Goal: Task Accomplishment & Management: Manage account settings

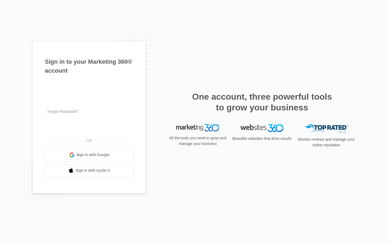
click at [89, 86] on input "text" at bounding box center [89, 86] width 89 height 11
type input "michael.leannon"
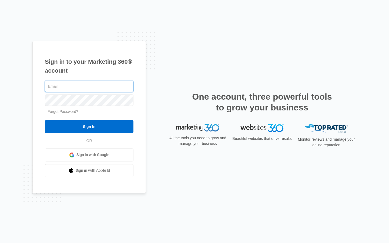
click at [89, 86] on input "text" at bounding box center [89, 86] width 89 height 11
type input "[EMAIL_ADDRESS][DOMAIN_NAME]"
click at [89, 86] on input "text" at bounding box center [89, 86] width 89 height 11
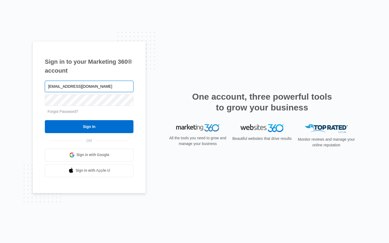
type input "[EMAIL_ADDRESS][DOMAIN_NAME]"
click at [89, 86] on input "text" at bounding box center [89, 86] width 89 height 11
type input "isobel72@hotmail.com"
click at [89, 86] on input "text" at bounding box center [89, 86] width 89 height 11
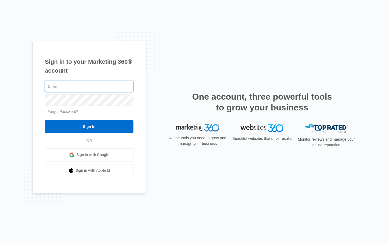
click at [89, 86] on input "text" at bounding box center [89, 86] width 89 height 11
type input "sstokes81@yahoo.com"
click at [89, 86] on input "text" at bounding box center [89, 86] width 89 height 11
type input "Organized"
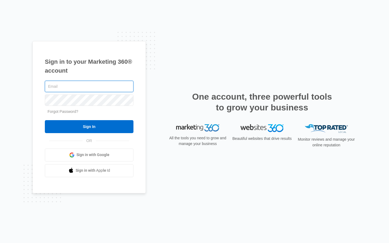
click at [89, 86] on input "text" at bounding box center [89, 86] width 89 height 11
type input "[EMAIL_ADDRESS][DOMAIN_NAME]"
click at [45, 120] on input "Sign In" at bounding box center [89, 126] width 89 height 13
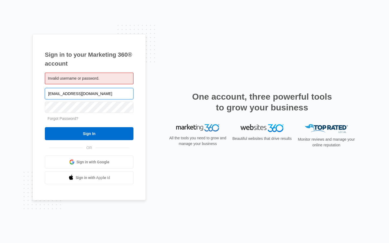
click at [89, 93] on input "[EMAIL_ADDRESS][DOMAIN_NAME]" at bounding box center [89, 93] width 89 height 11
type input "fo"
type input "sstokes81@yahoo.com"
click at [45, 127] on input "Sign In" at bounding box center [89, 133] width 89 height 13
click at [89, 93] on input "sstokes81@yahoo.com" at bounding box center [89, 93] width 89 height 11
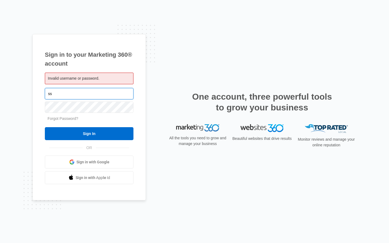
type input "s"
type input "isobel72@hotmail.com"
click at [45, 127] on input "Sign In" at bounding box center [89, 133] width 89 height 13
click at [89, 93] on input "isobel72@hotmail.com" at bounding box center [89, 93] width 89 height 11
type input "i"
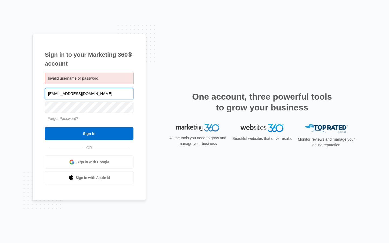
type input "[EMAIL_ADDRESS][DOMAIN_NAME]"
click at [45, 127] on input "Sign In" at bounding box center [89, 133] width 89 height 13
click at [89, 134] on input "Sign In" at bounding box center [89, 133] width 89 height 13
click at [89, 93] on input "[EMAIL_ADDRESS][DOMAIN_NAME]" at bounding box center [89, 93] width 89 height 11
type input "fo"
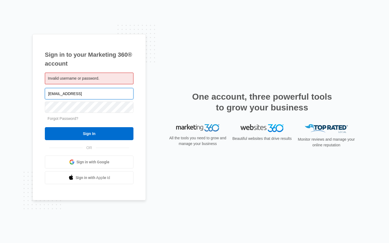
type input "[EMAIL_ADDRESS][DOMAIN_NAME]"
